Goal: Find specific page/section: Find specific page/section

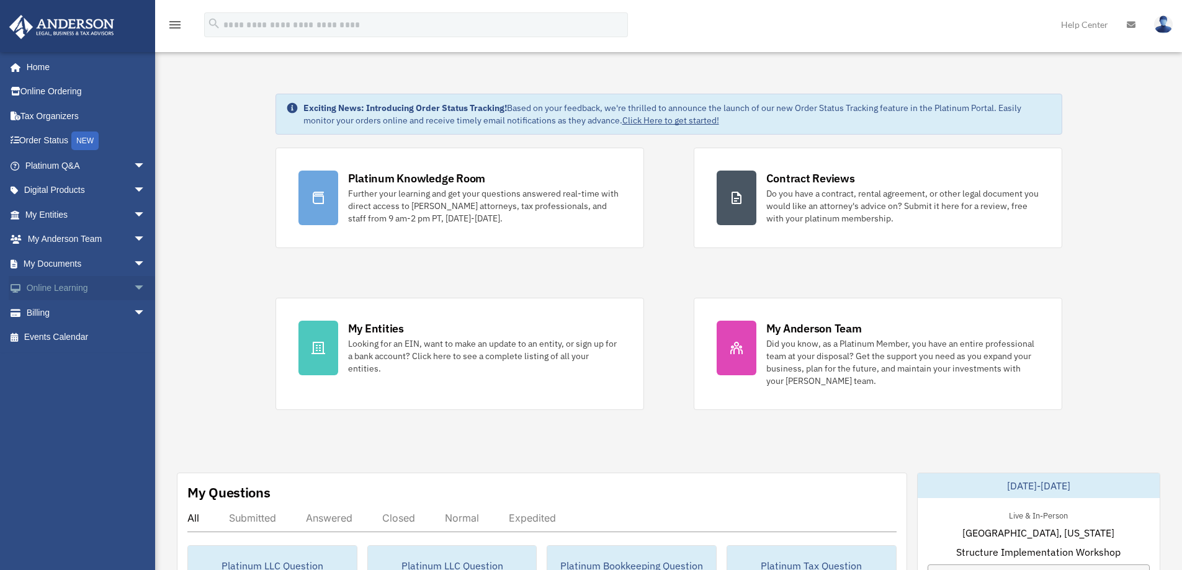
click at [54, 292] on link "Online Learning arrow_drop_down" at bounding box center [87, 288] width 156 height 25
click at [67, 262] on link "My Documents arrow_drop_down" at bounding box center [87, 263] width 156 height 25
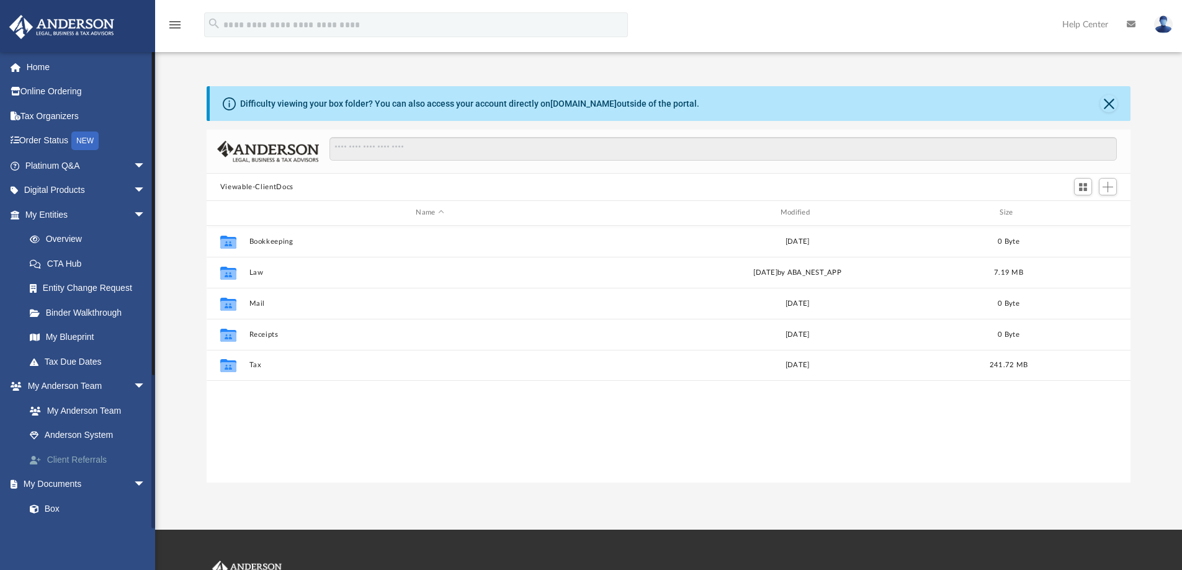
scroll to position [186, 0]
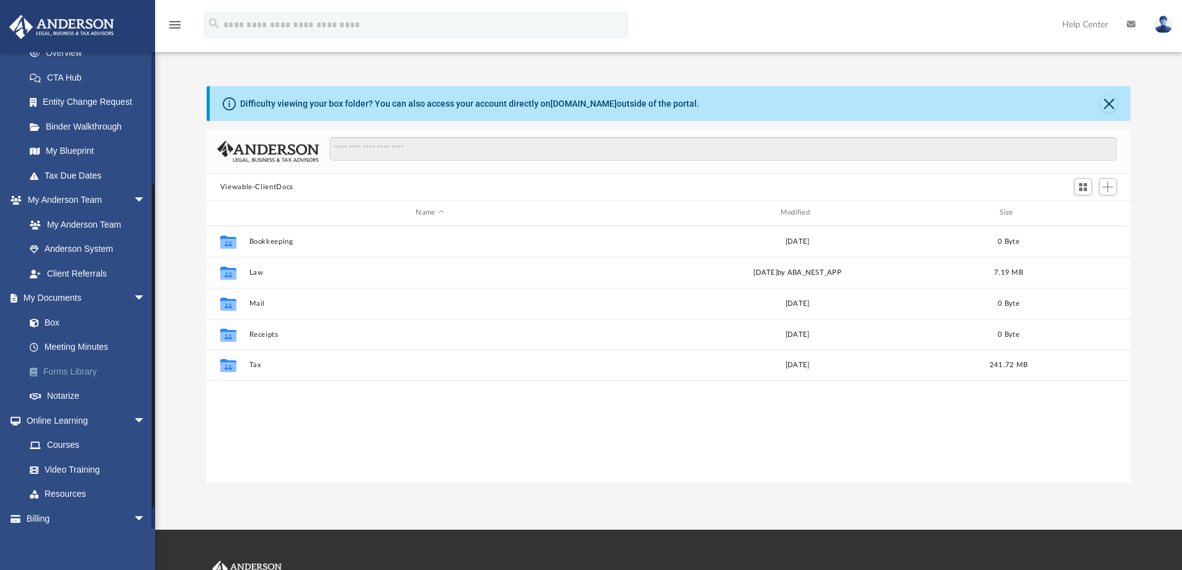
click at [67, 371] on link "Forms Library" at bounding box center [90, 371] width 147 height 25
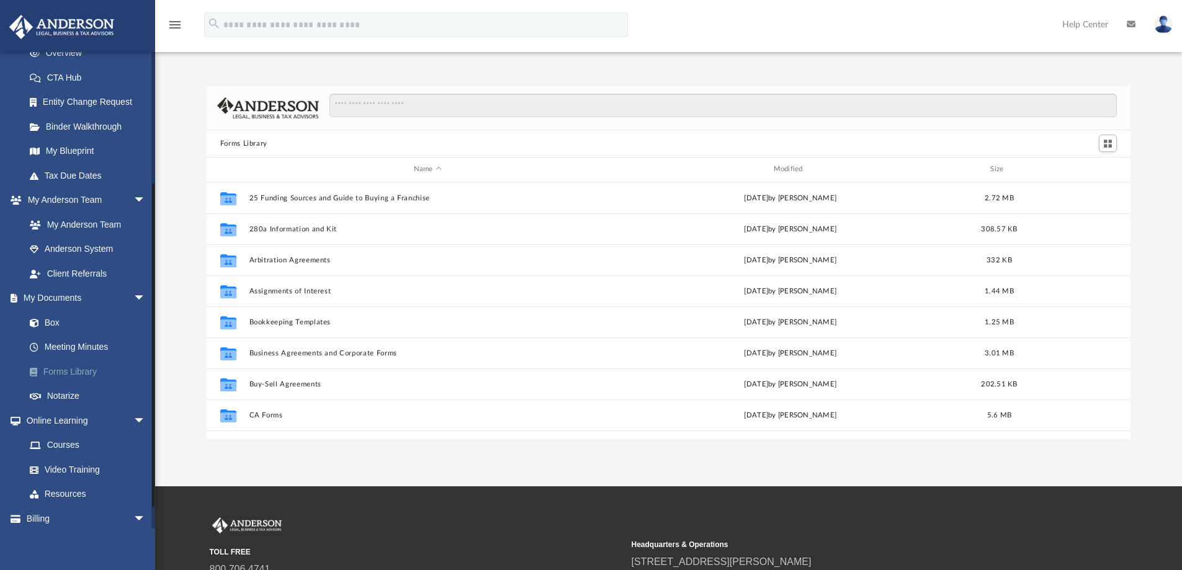
scroll to position [273, 915]
